Goal: Task Accomplishment & Management: Manage account settings

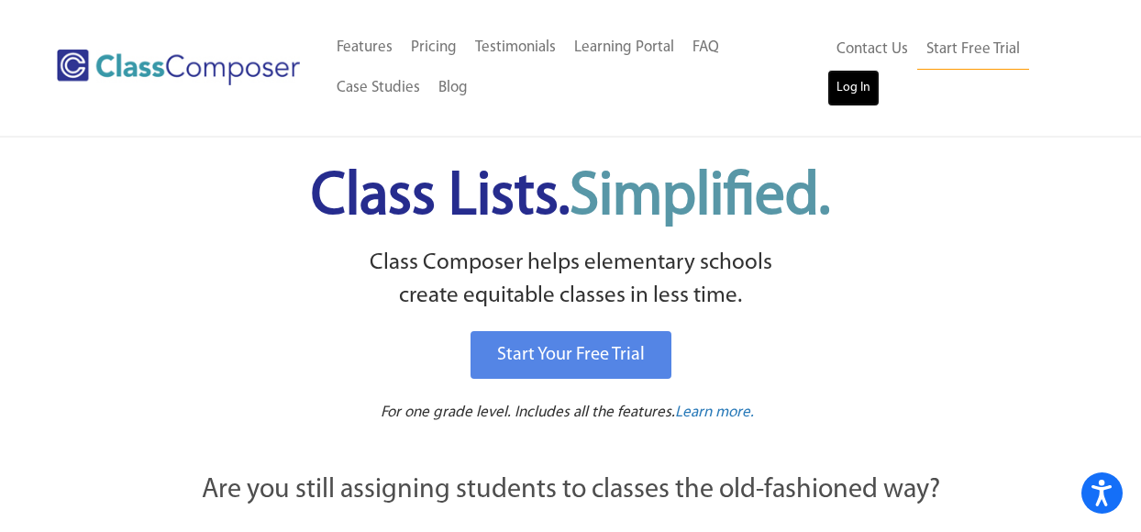
click at [849, 82] on link "Log In" at bounding box center [853, 88] width 52 height 37
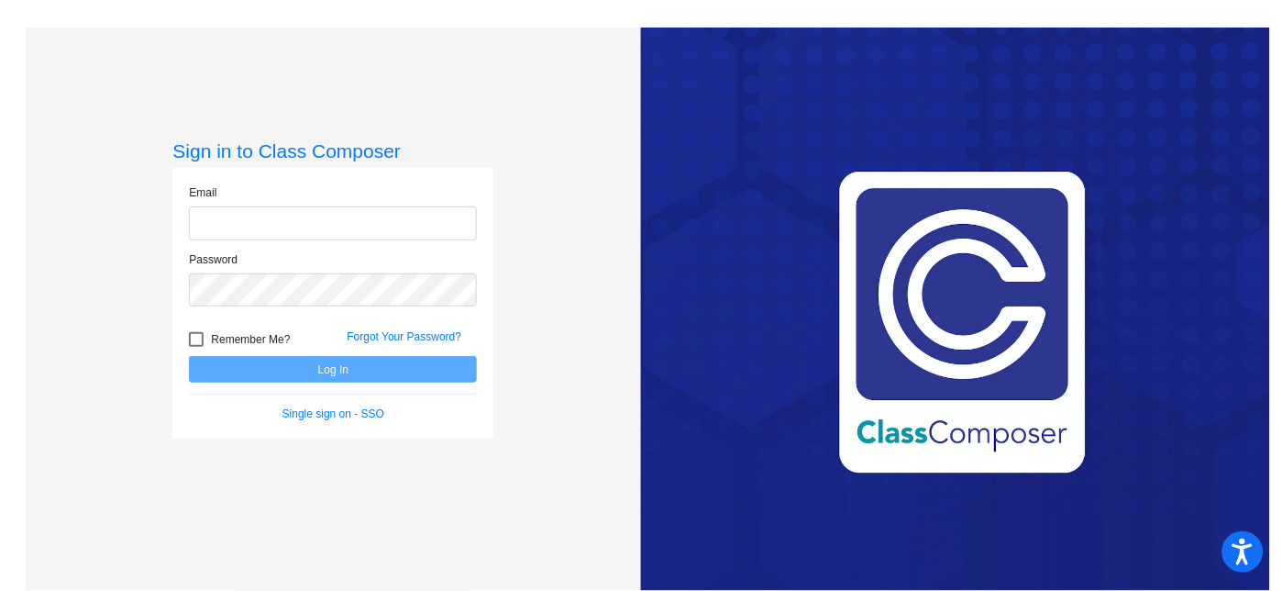
type input "[EMAIL_ADDRESS][DOMAIN_NAME]"
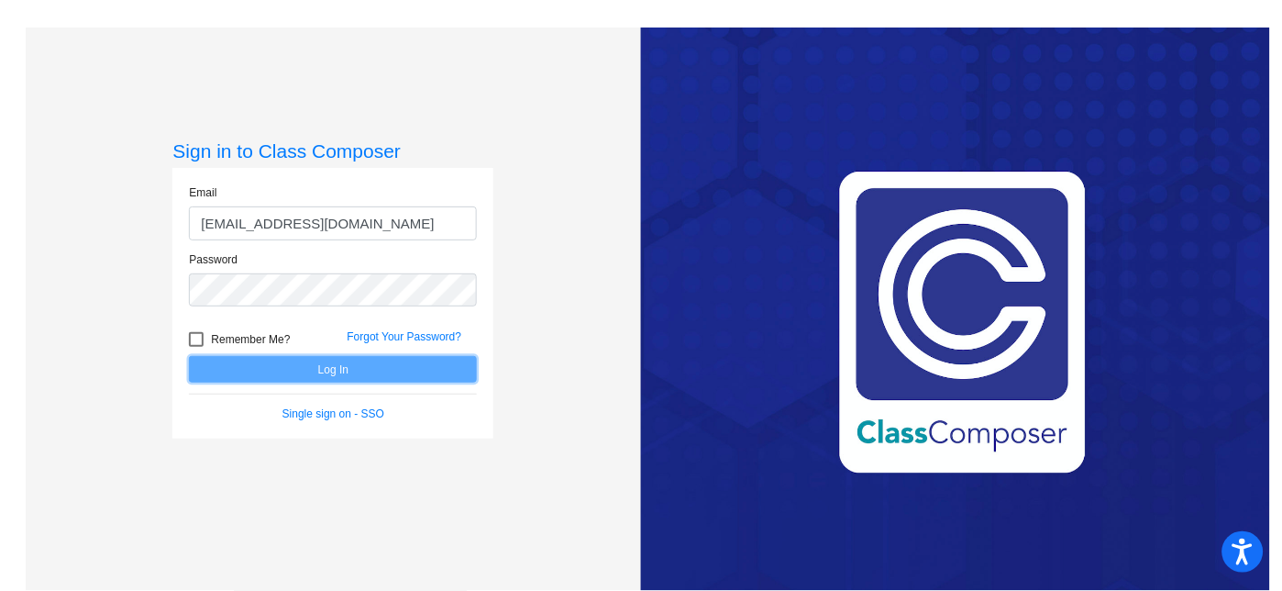
click at [325, 367] on button "Log In" at bounding box center [333, 369] width 288 height 27
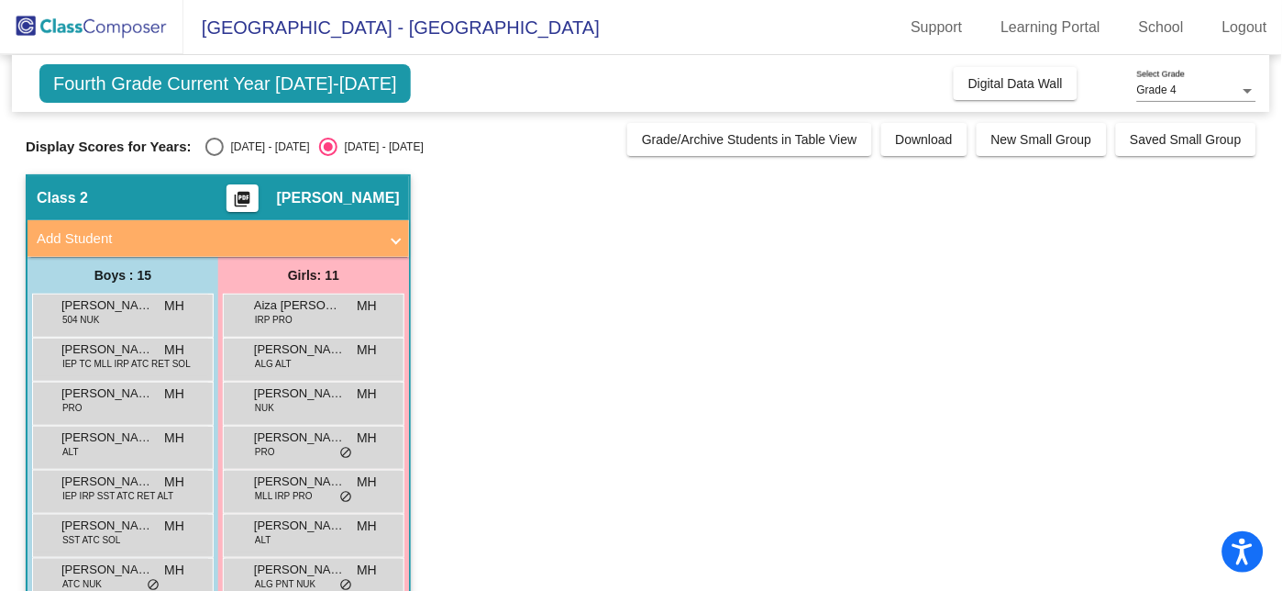
click at [205, 139] on div "Select an option" at bounding box center [214, 147] width 18 height 18
click at [214, 156] on input "2024 - 2025" at bounding box center [214, 156] width 1 height 1
radio input "true"
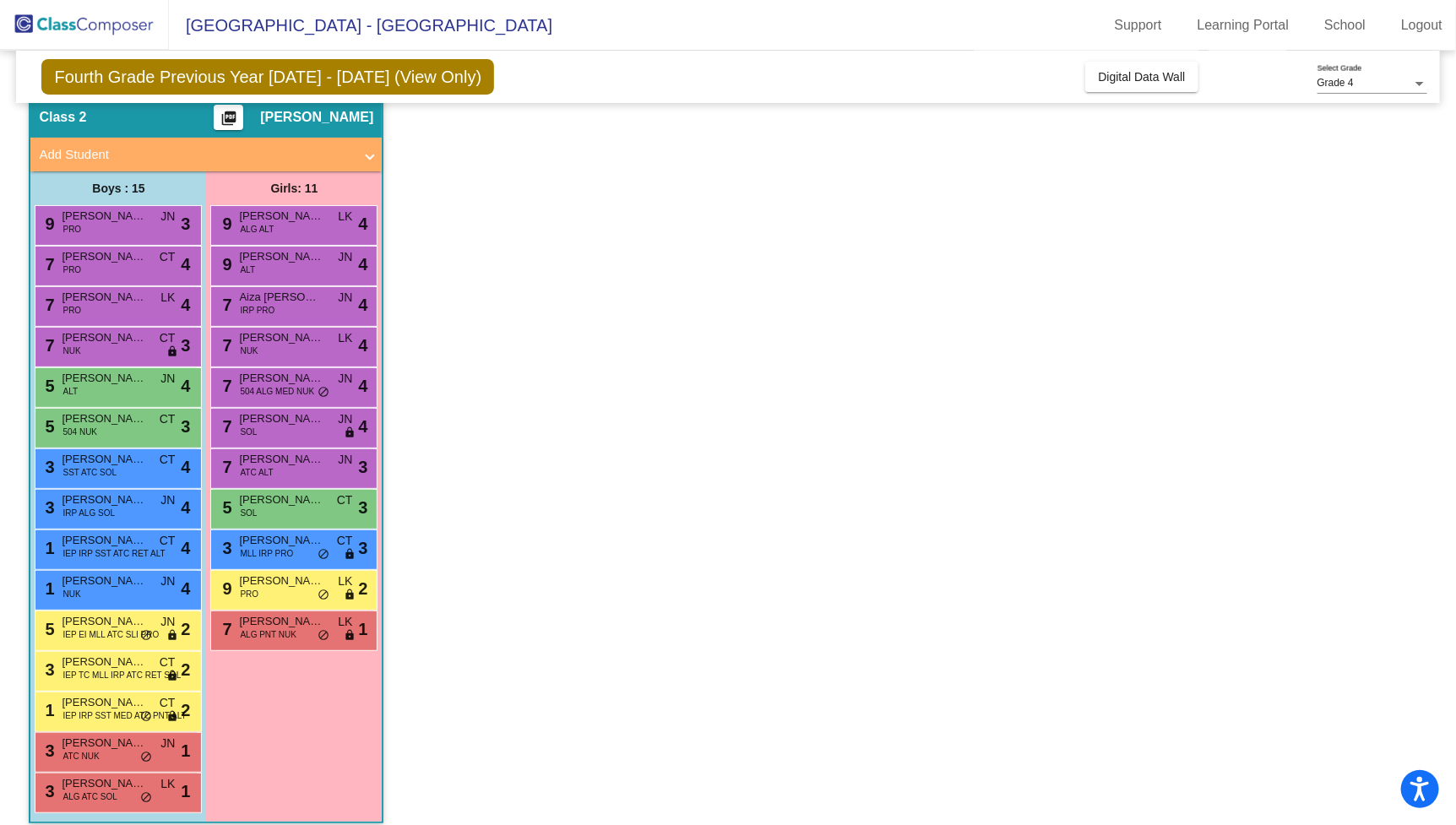
scroll to position [77, 0]
